Goal: Information Seeking & Learning: Learn about a topic

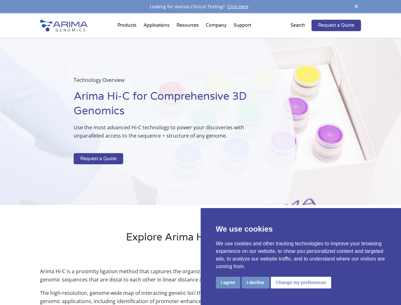
click at [201, 153] on p at bounding box center [169, 149] width 190 height 8
click at [228, 283] on button "I agree" at bounding box center [228, 283] width 24 height 12
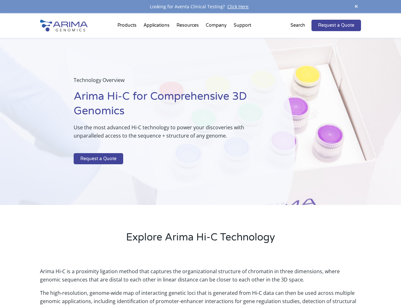
click at [255, 283] on p "Arima Hi-C is a proximity ligation method that captures the organizational stru…" at bounding box center [200, 278] width 321 height 22
click at [300, 283] on p "Arima Hi-C is a proximity ligation method that captures the organizational stru…" at bounding box center [200, 278] width 321 height 22
click at [357, 7] on span at bounding box center [357, 7] width 10 height 9
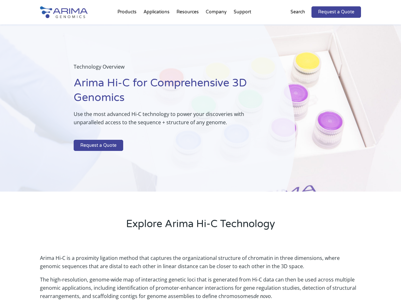
click at [201, 159] on div "Technology Overview Arima Hi-C for Comprehensive 3D Genomics Use the most advan…" at bounding box center [148, 107] width 296 height 167
click at [128, 27] on div "Technology Overview Arima Hi-C for Comprehensive 3D Genomics Use the most advan…" at bounding box center [148, 107] width 296 height 167
click at [188, 27] on div "Technology Overview Arima Hi-C for Comprehensive 3D Genomics Use the most advan…" at bounding box center [148, 107] width 296 height 167
click at [217, 27] on div "Technology Overview Arima Hi-C for Comprehensive 3D Genomics Use the most advan…" at bounding box center [148, 107] width 296 height 167
click at [242, 27] on div "Technology Overview Arima Hi-C for Comprehensive 3D Genomics Use the most advan…" at bounding box center [148, 107] width 296 height 167
